Goal: Information Seeking & Learning: Learn about a topic

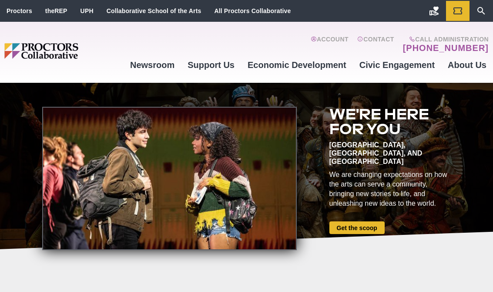
click at [373, 149] on link "Mission and Values" at bounding box center [382, 142] width 127 height 15
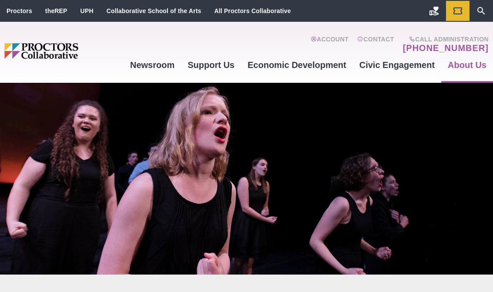
click at [484, 14] on icon "Search" at bounding box center [481, 11] width 8 height 8
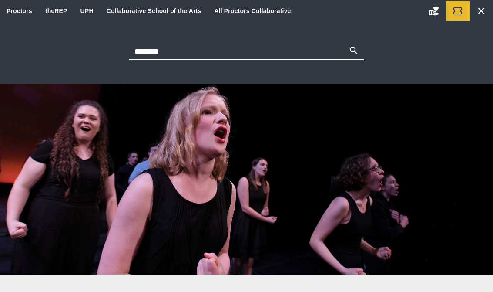
type input "*******"
click at [353, 51] on button "Search" at bounding box center [354, 51] width 10 height 12
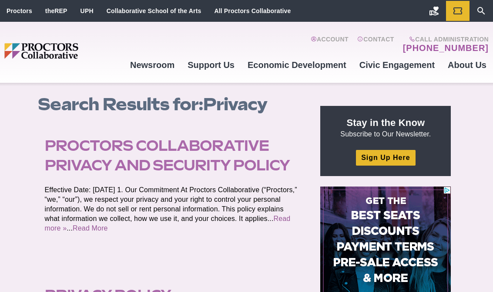
click at [215, 161] on link "Proctors Collaborative Privacy and Security Policy" at bounding box center [167, 155] width 245 height 37
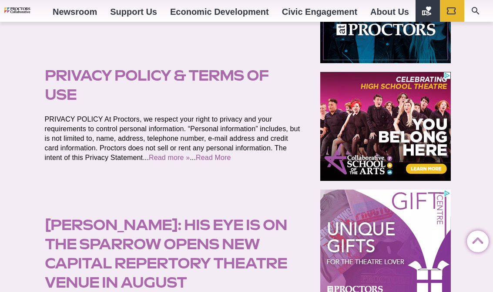
scroll to position [349, 0]
click at [219, 82] on link "Privacy Policy & Terms of Use" at bounding box center [157, 85] width 224 height 37
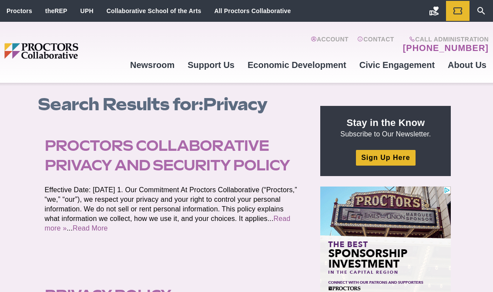
click at [243, 158] on link "Proctors Collaborative Privacy and Security Policy" at bounding box center [167, 155] width 245 height 37
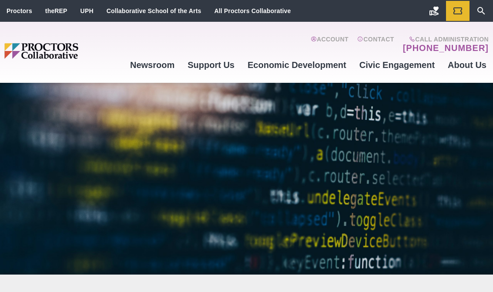
click at [277, 236] on div at bounding box center [246, 178] width 493 height 191
click at [45, 49] on img "Main site navigation and header" at bounding box center [63, 51] width 119 height 16
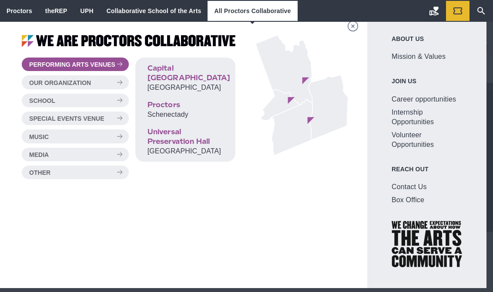
scroll to position [8, 0]
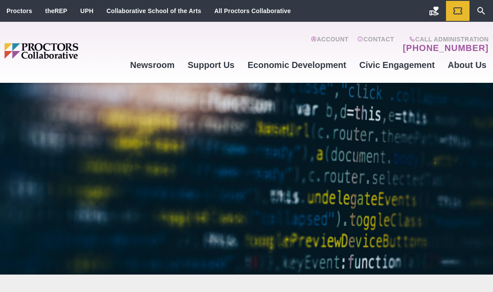
click at [378, 139] on link "Pain-Free Ways to Give" at bounding box center [382, 136] width 127 height 15
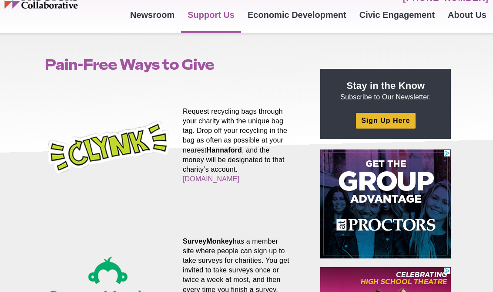
scroll to position [43, 0]
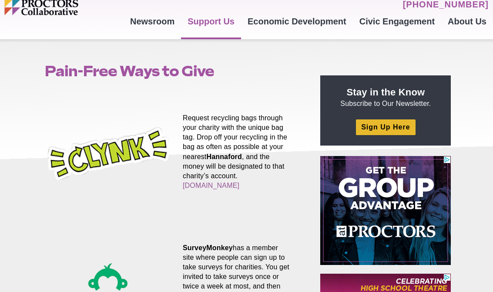
click at [124, 152] on img at bounding box center [109, 154] width 128 height 128
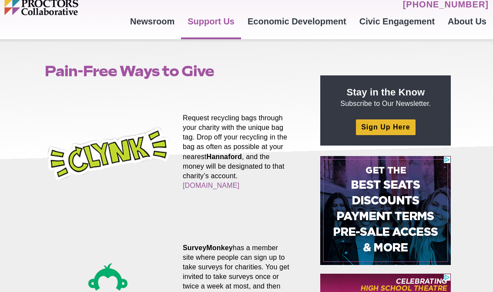
click at [239, 182] on link "Clynk.com" at bounding box center [211, 185] width 57 height 7
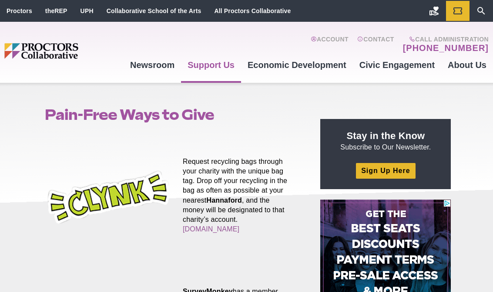
click at [251, 21] on ul "Proctors theREP UPH Collaborative School of the Arts All Proctors Collaborative" at bounding box center [149, 11] width 298 height 22
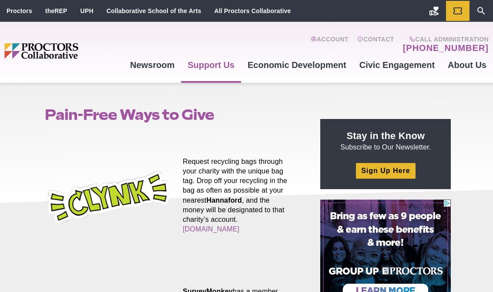
click at [268, 8] on link "All Proctors Collaborative" at bounding box center [252, 10] width 77 height 7
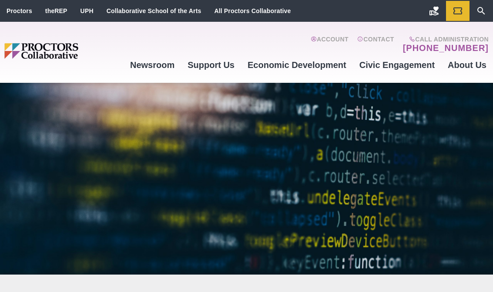
click at [55, 50] on img "Main site navigation and header" at bounding box center [63, 51] width 119 height 16
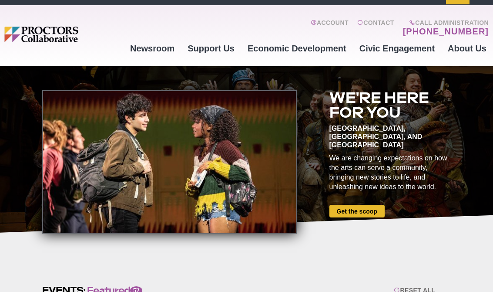
scroll to position [17, 0]
click at [276, 114] on div "Film Upstate [US_STATE] Marquee Power Teching Broadway Upstate Theatre Coalitio…" at bounding box center [246, 107] width 418 height 67
click at [356, 113] on link "Past Projects" at bounding box center [382, 111] width 127 height 15
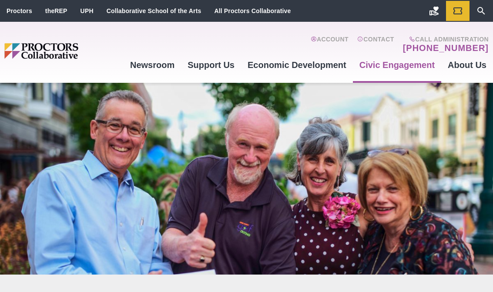
click at [357, 114] on link "Visitor Center" at bounding box center [382, 113] width 127 height 15
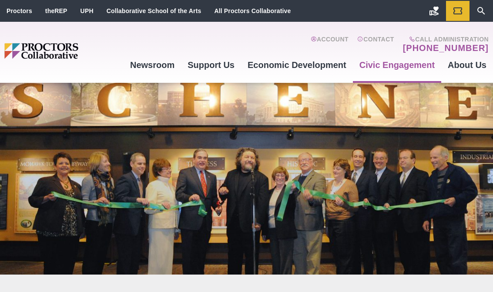
click at [361, 98] on link "Newsroom" at bounding box center [383, 98] width 127 height 15
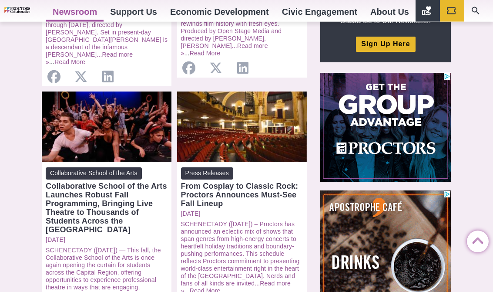
scroll to position [360, 0]
click at [382, 81] on link "Upstate Theatre Coalition for Fairgame" at bounding box center [382, 86] width 127 height 23
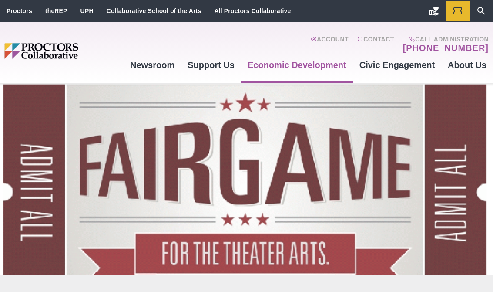
click at [351, 131] on link "Teching Broadway" at bounding box center [382, 128] width 127 height 15
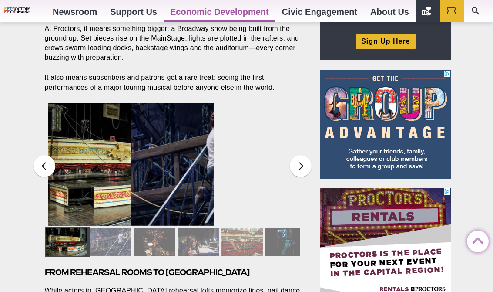
scroll to position [320, 0]
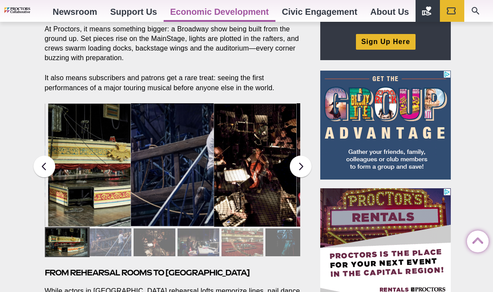
click at [107, 239] on div at bounding box center [111, 242] width 42 height 28
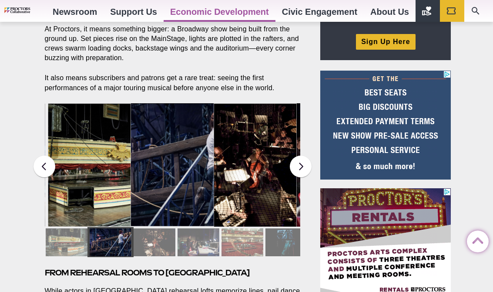
click at [155, 242] on div at bounding box center [155, 242] width 42 height 28
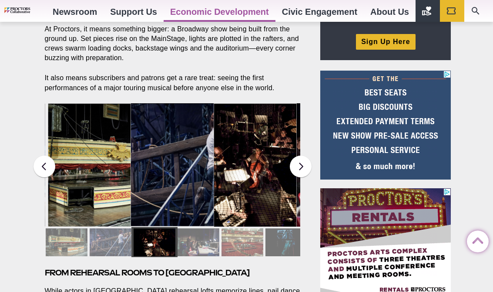
click at [215, 236] on div at bounding box center [199, 242] width 42 height 28
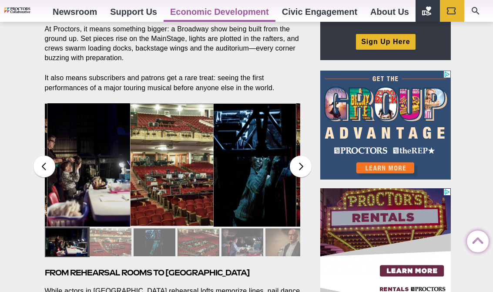
click at [199, 234] on div at bounding box center [199, 242] width 42 height 28
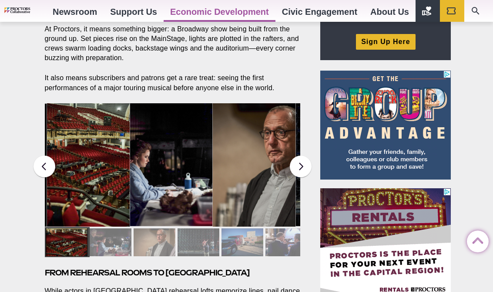
click at [115, 238] on div at bounding box center [111, 242] width 42 height 28
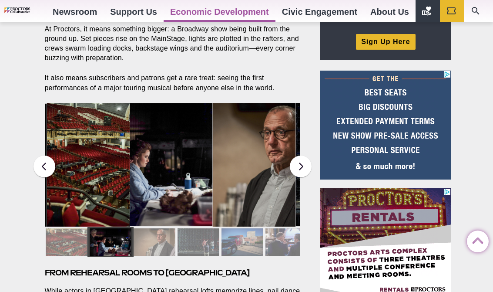
click at [165, 239] on div at bounding box center [155, 242] width 42 height 28
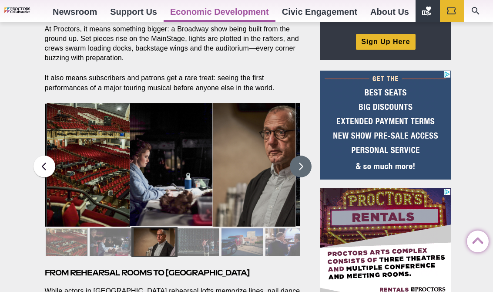
click at [302, 166] on button at bounding box center [301, 166] width 22 height 22
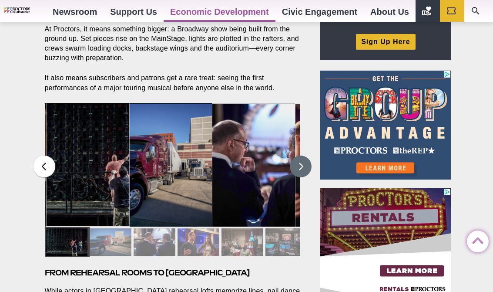
click at [303, 168] on button at bounding box center [301, 166] width 22 height 22
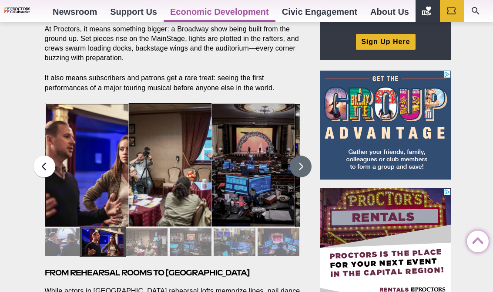
click at [298, 168] on button at bounding box center [301, 166] width 22 height 22
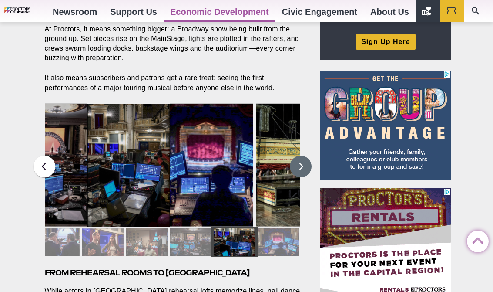
click at [302, 162] on button at bounding box center [301, 166] width 22 height 22
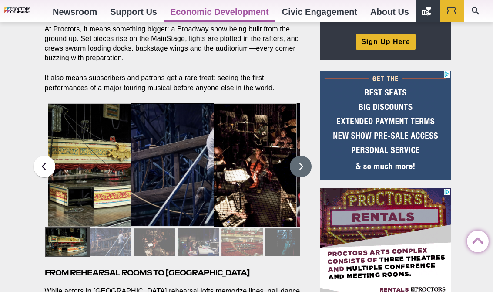
click at [187, 161] on img at bounding box center [172, 164] width 83 height 123
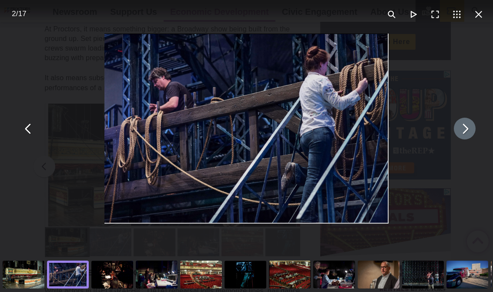
click at [464, 121] on button "You can close this modal content with the ESC key" at bounding box center [465, 129] width 22 height 22
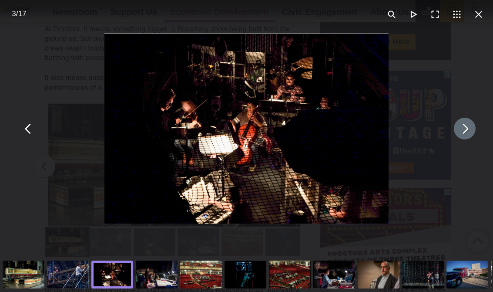
click at [461, 124] on button "You can close this modal content with the ESC key" at bounding box center [465, 129] width 22 height 22
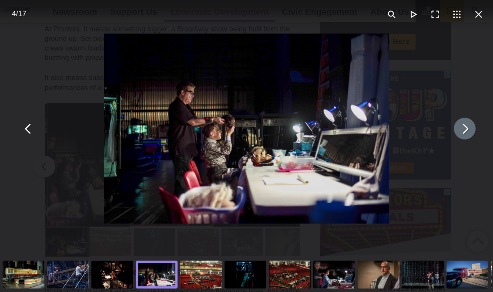
click at [461, 119] on button "You can close this modal content with the ESC key" at bounding box center [465, 129] width 22 height 22
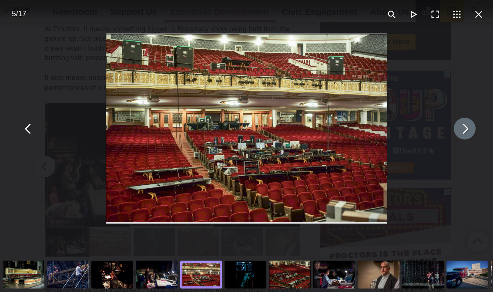
click at [462, 121] on button "You can close this modal content with the ESC key" at bounding box center [465, 129] width 22 height 22
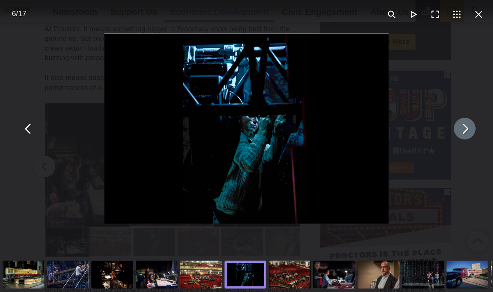
click at [459, 121] on button "You can close this modal content with the ESC key" at bounding box center [465, 129] width 22 height 22
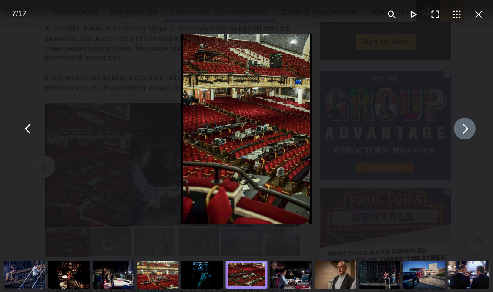
click at [460, 121] on button "You can close this modal content with the ESC key" at bounding box center [465, 129] width 22 height 22
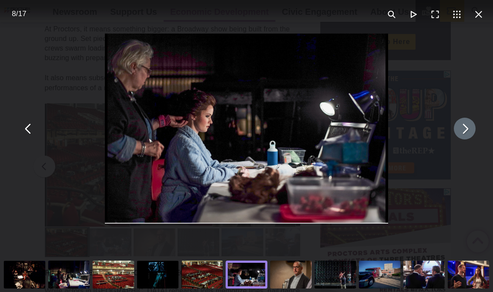
click at [460, 121] on button "You can close this modal content with the ESC key" at bounding box center [465, 129] width 22 height 22
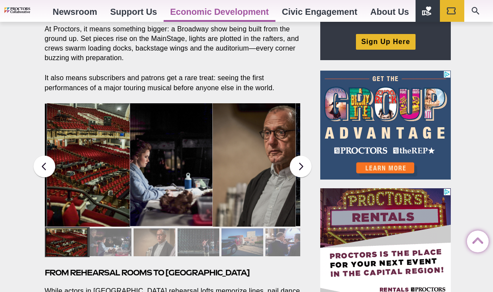
click at [346, 40] on link "Sustainability" at bounding box center [382, 37] width 127 height 15
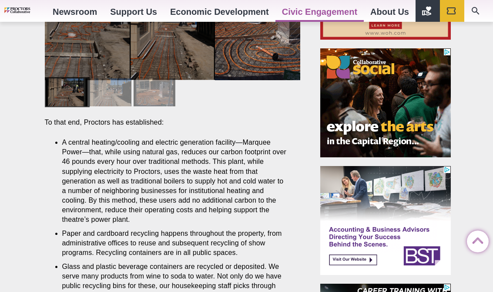
scroll to position [267, 0]
